Goal: Download file/media

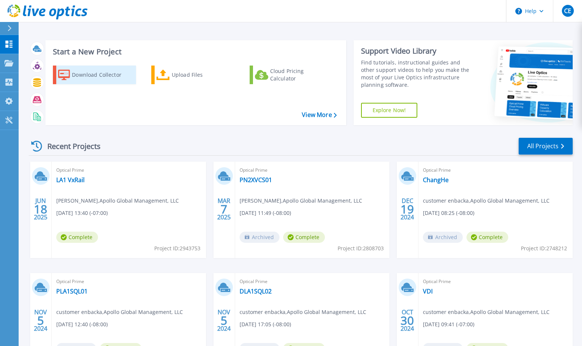
click at [90, 76] on div "Download Collector" at bounding box center [102, 74] width 60 height 15
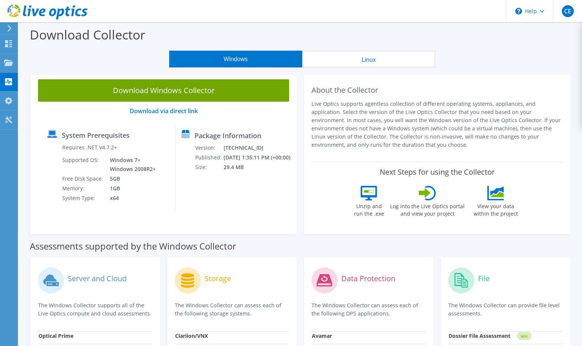
scroll to position [36, 0]
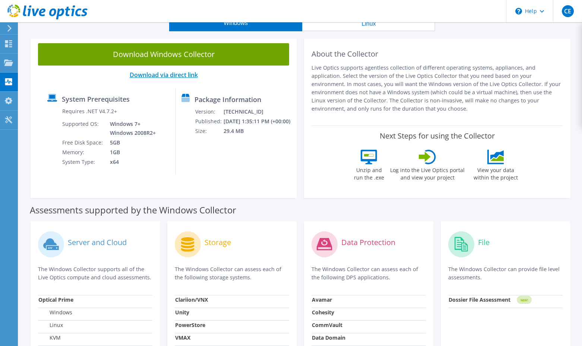
click at [189, 74] on link "Download via direct link" at bounding box center [164, 75] width 68 height 8
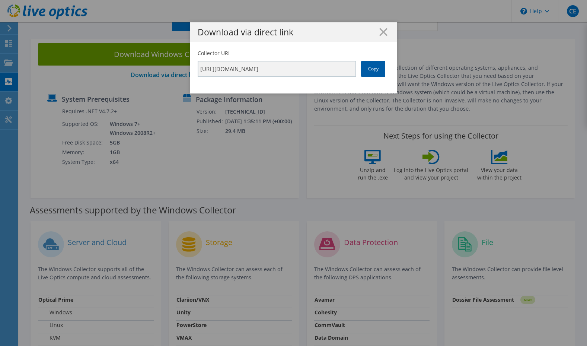
click at [362, 70] on link "Copy" at bounding box center [373, 69] width 24 height 16
click at [383, 38] on div "Download via direct link" at bounding box center [293, 32] width 207 height 20
click at [385, 31] on h1 "Download via direct link" at bounding box center [294, 32] width 192 height 9
click at [380, 31] on line at bounding box center [383, 31] width 7 height 7
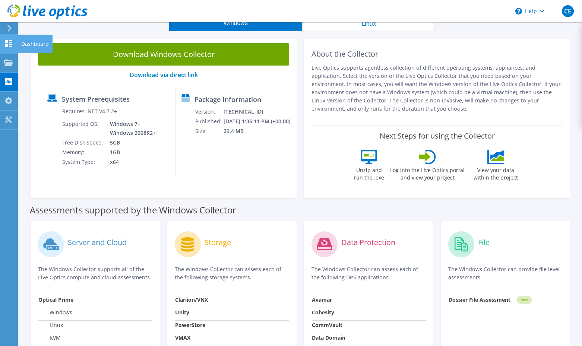
click at [12, 44] on icon at bounding box center [8, 43] width 9 height 7
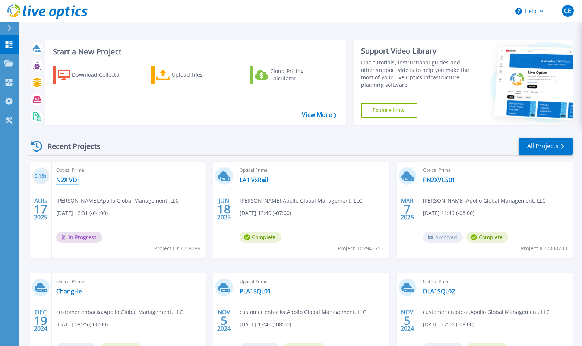
click at [64, 180] on link "N2X VDI" at bounding box center [67, 179] width 22 height 7
click at [321, 118] on link "View More" at bounding box center [319, 114] width 35 height 7
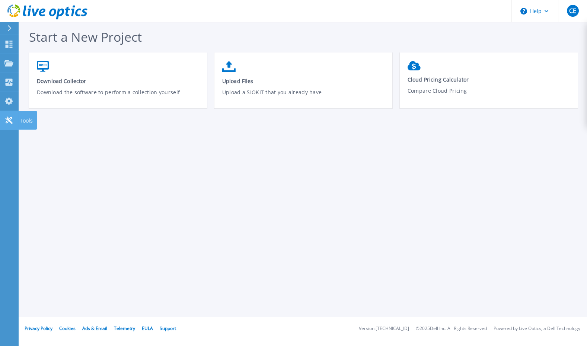
click at [10, 125] on link "Tools Tools" at bounding box center [9, 120] width 19 height 19
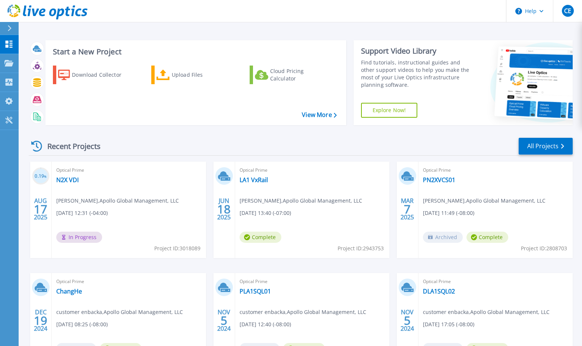
click at [114, 195] on div "Optical Prime N2X VDI Carl Enbacka , Apollo Global Management, LLC 08/17/2025, …" at bounding box center [129, 210] width 154 height 96
click at [70, 180] on link "N2X VDI" at bounding box center [67, 179] width 22 height 7
